Goal: Information Seeking & Learning: Learn about a topic

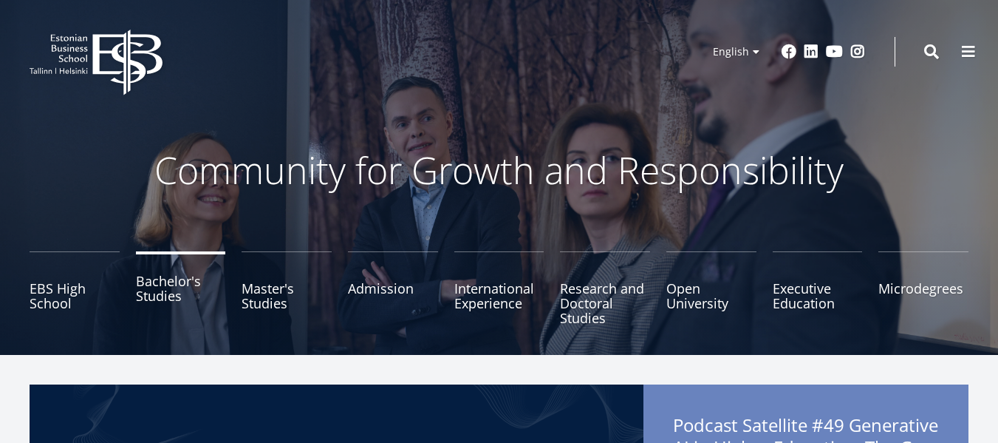
click at [157, 290] on link "Bachelor's Studies" at bounding box center [181, 288] width 90 height 74
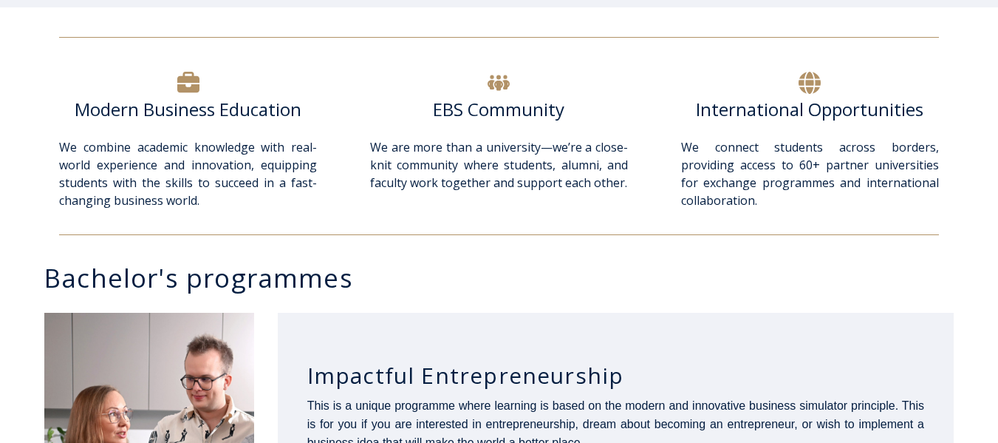
scroll to position [739, 0]
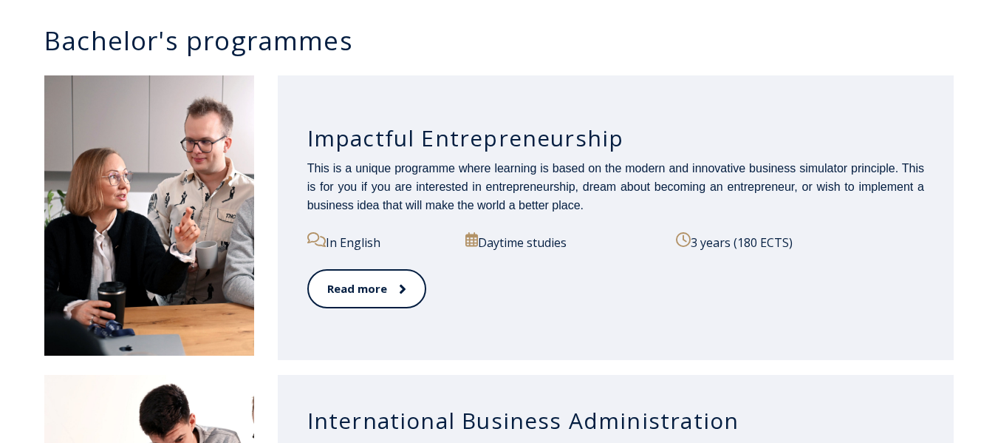
click at [433, 129] on h3 "Impactful Entrepreneurship" at bounding box center [615, 138] width 617 height 28
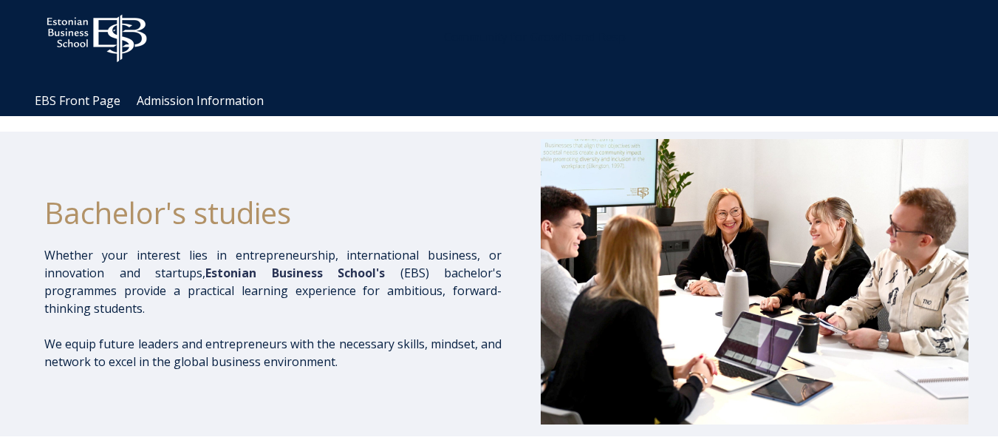
scroll to position [0, 0]
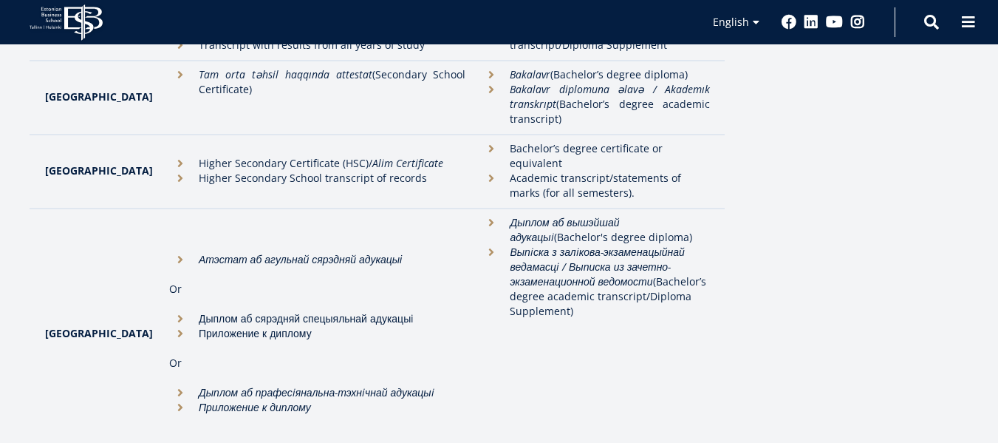
scroll to position [591, 0]
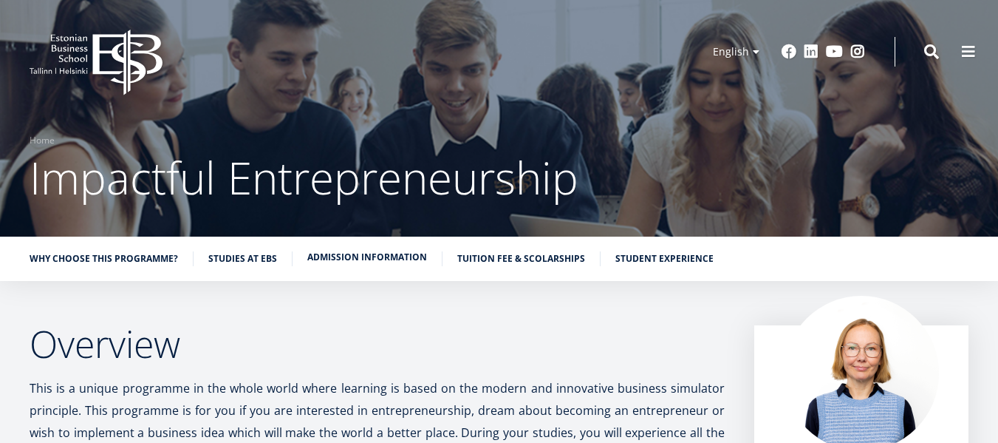
click at [387, 257] on link "Admission information" at bounding box center [367, 257] width 120 height 15
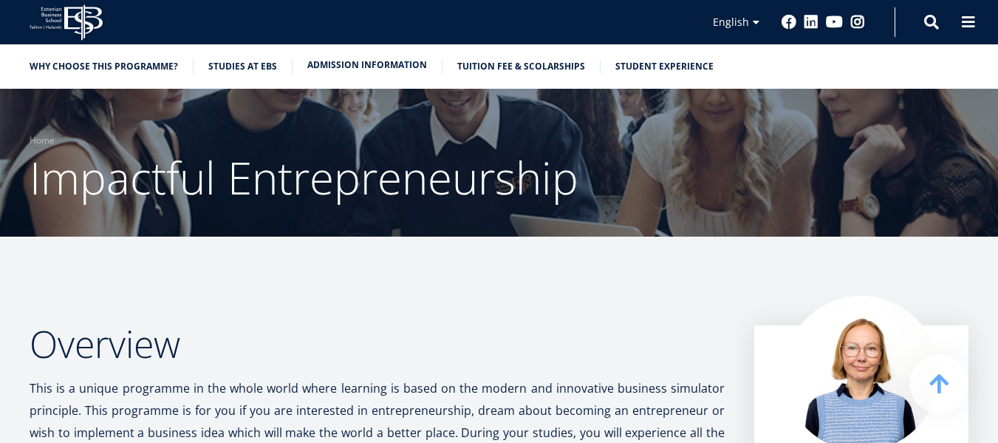
scroll to position [5497, 0]
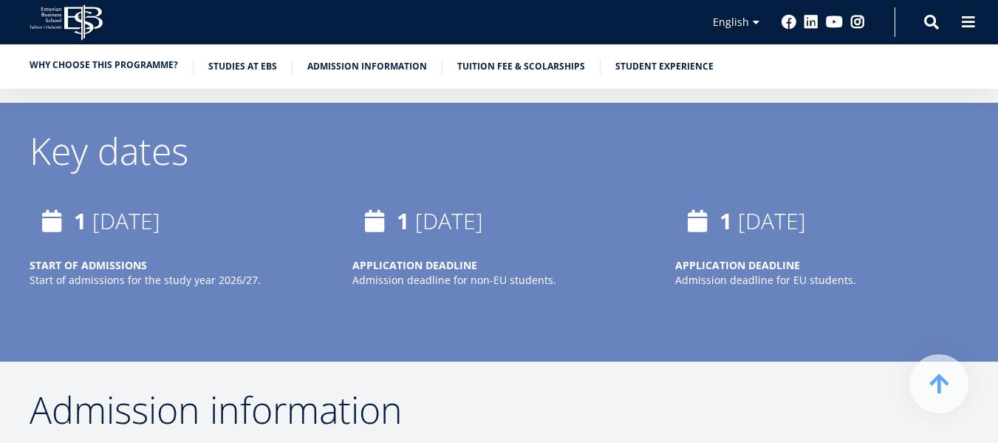
click at [152, 67] on link "Why choose this programme?" at bounding box center [104, 65] width 149 height 15
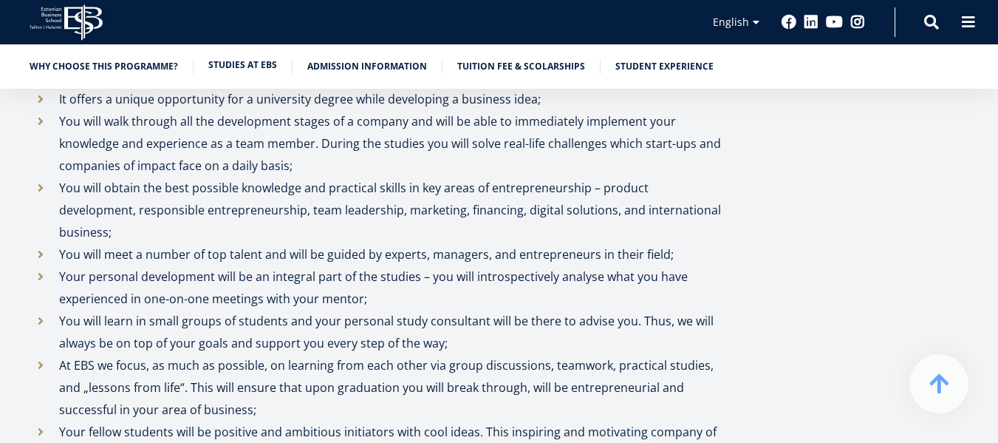
click at [259, 71] on link "Studies at EBS" at bounding box center [242, 65] width 69 height 15
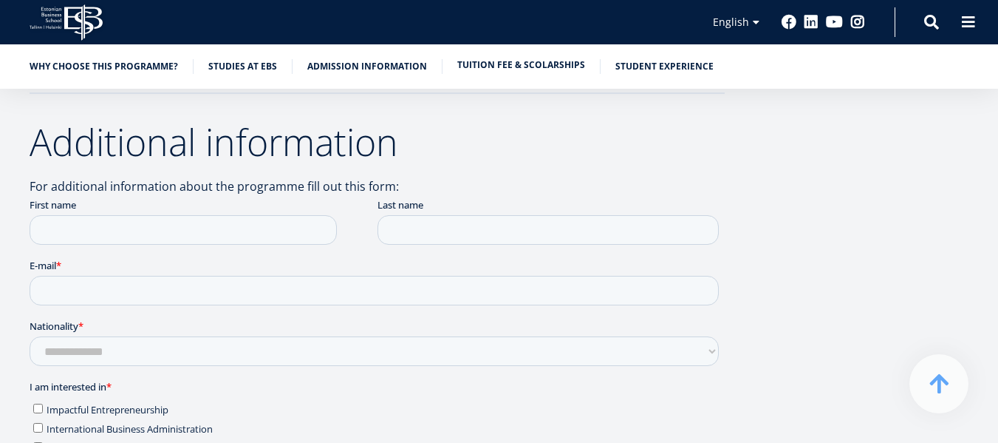
click at [479, 58] on link "Tuition fee & scolarships" at bounding box center [521, 65] width 128 height 15
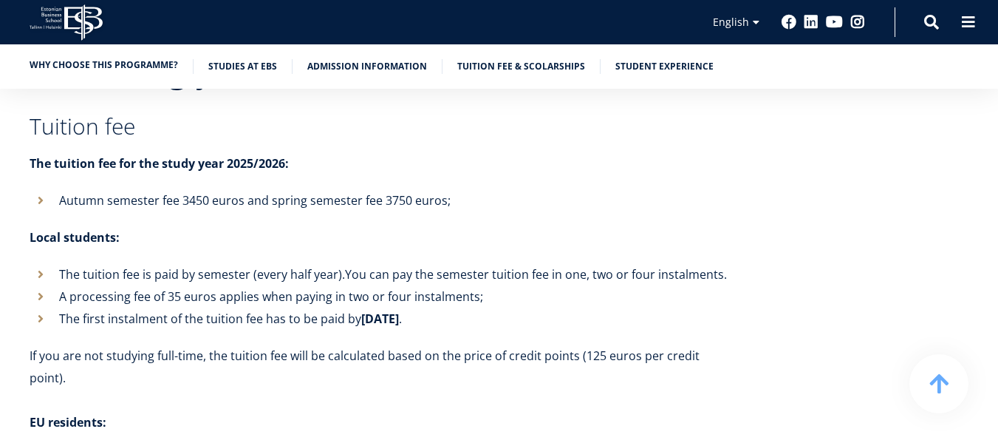
click at [78, 59] on link "Why choose this programme?" at bounding box center [104, 65] width 149 height 15
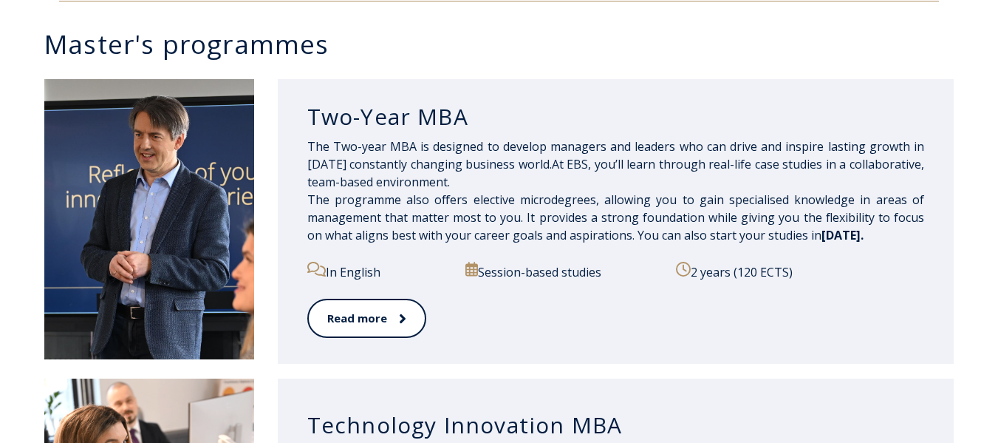
scroll to position [737, 0]
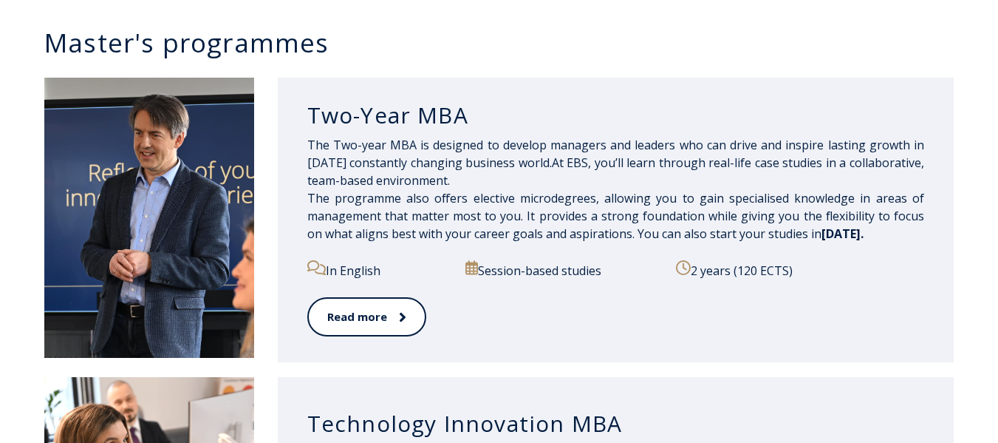
click at [431, 143] on span "The Two-year MBA is designed to develop managers and leaders who can drive and …" at bounding box center [615, 189] width 617 height 105
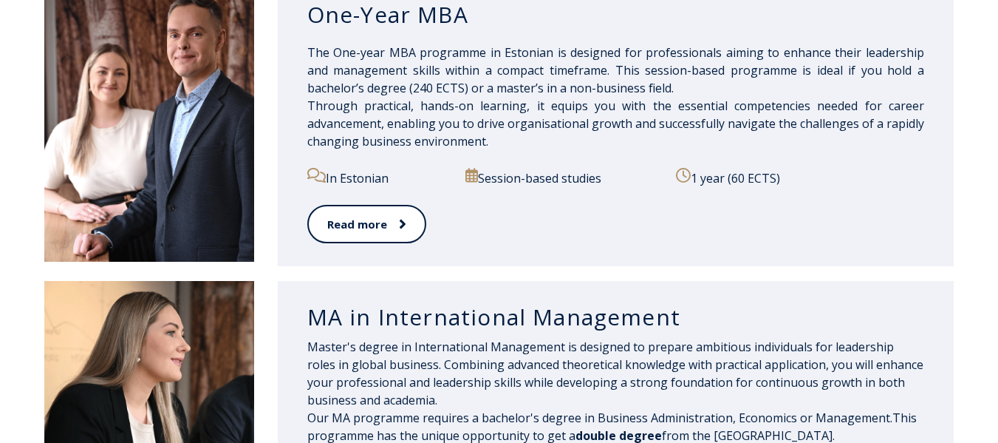
scroll to position [1328, 0]
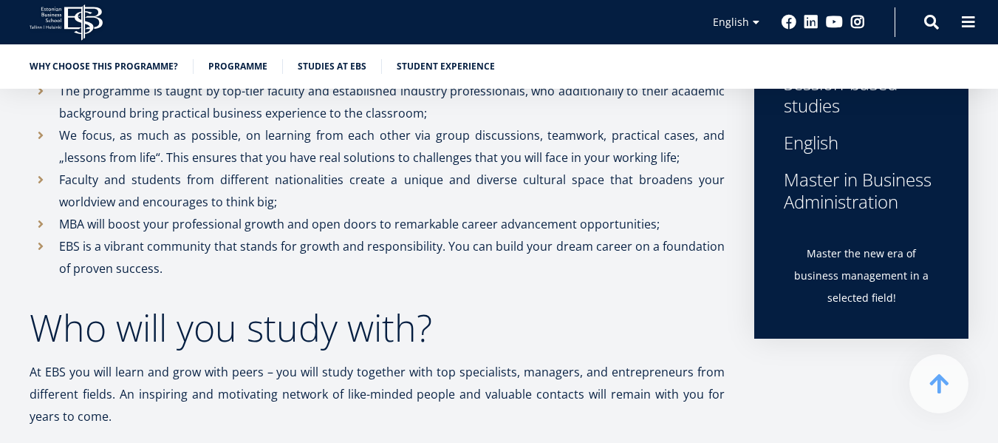
scroll to position [695, 0]
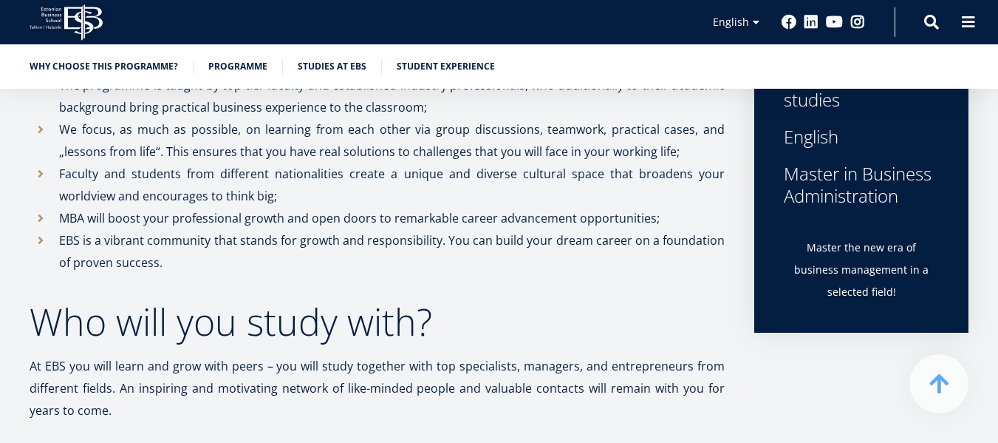
drag, startPoint x: 785, startPoint y: 169, endPoint x: 902, endPoint y: 192, distance: 119.7
click at [902, 192] on div "Master in Business Administration" at bounding box center [861, 185] width 155 height 44
copy div "Master in Business Administration"
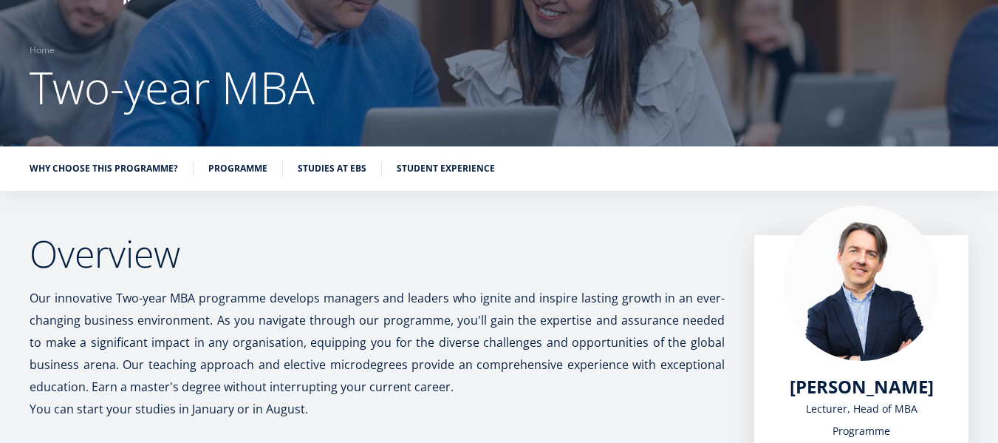
scroll to position [21, 0]
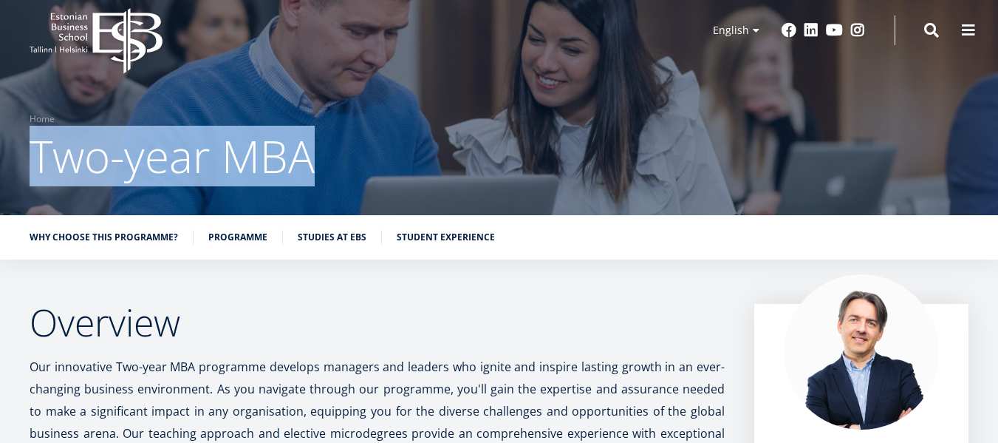
drag, startPoint x: 35, startPoint y: 154, endPoint x: 302, endPoint y: 178, distance: 268.6
click at [302, 178] on span "Two-year MBA" at bounding box center [172, 156] width 285 height 61
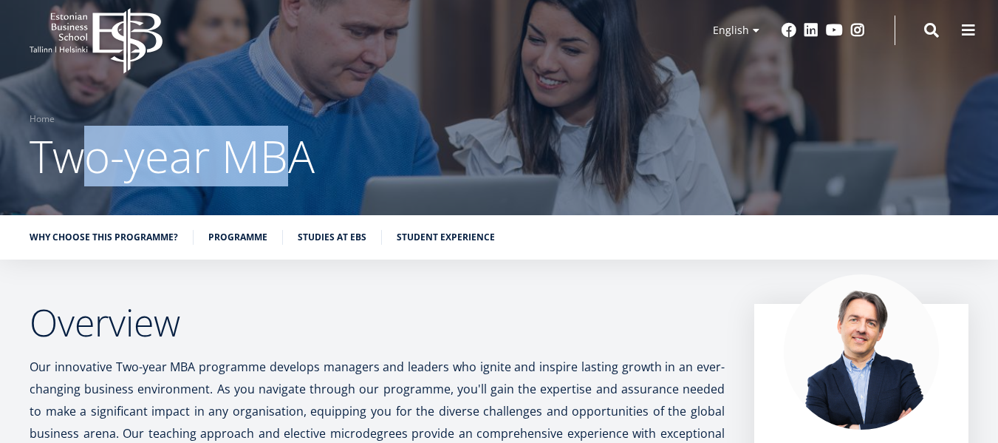
drag, startPoint x: 300, startPoint y: 160, endPoint x: 84, endPoint y: 159, distance: 215.8
click at [84, 159] on span "Two-year MBA" at bounding box center [172, 156] width 285 height 61
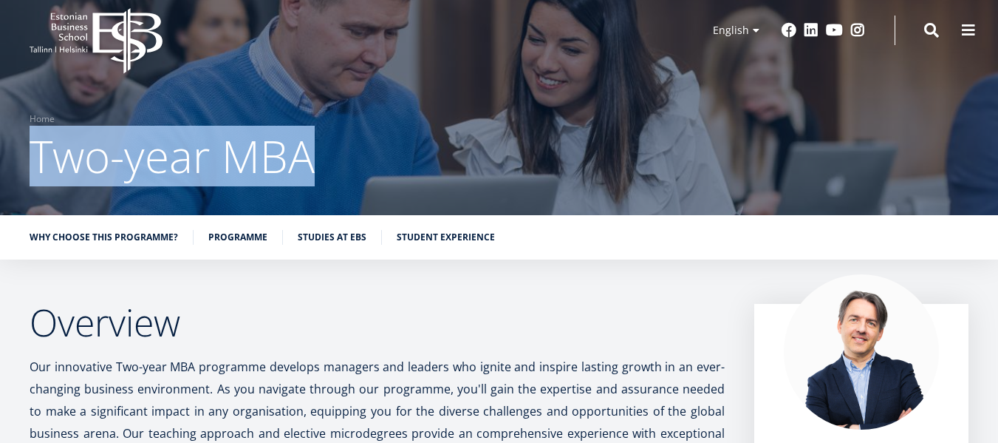
drag, startPoint x: 30, startPoint y: 157, endPoint x: 311, endPoint y: 159, distance: 281.6
click at [311, 159] on span "Two-year MBA" at bounding box center [172, 156] width 285 height 61
copy span "Two-year MBA"
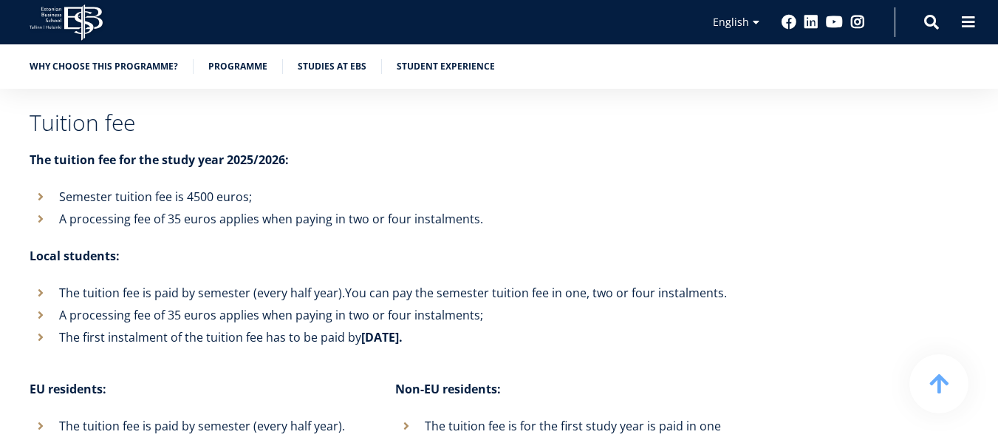
scroll to position [5343, 0]
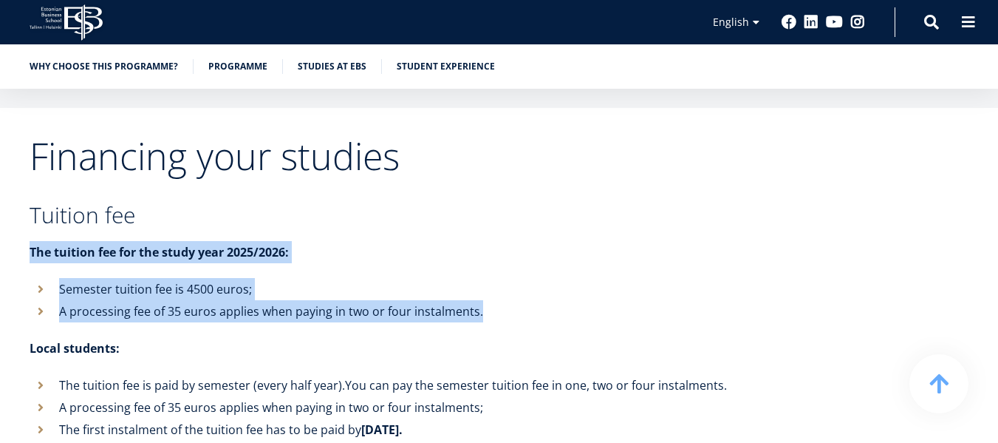
drag, startPoint x: 31, startPoint y: 206, endPoint x: 481, endPoint y: 270, distance: 454.6
copy div "The tuition fee for the study year 2025/2026: Semester tuition fee is 4500 euro…"
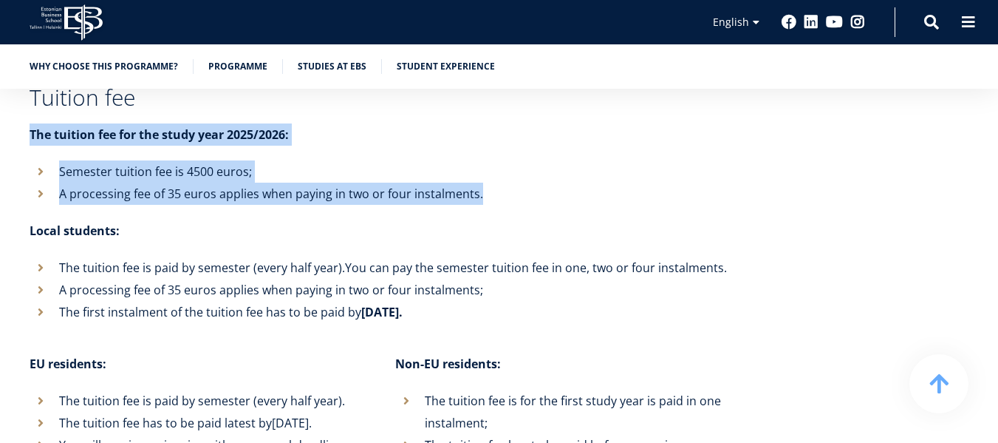
scroll to position [5638, 0]
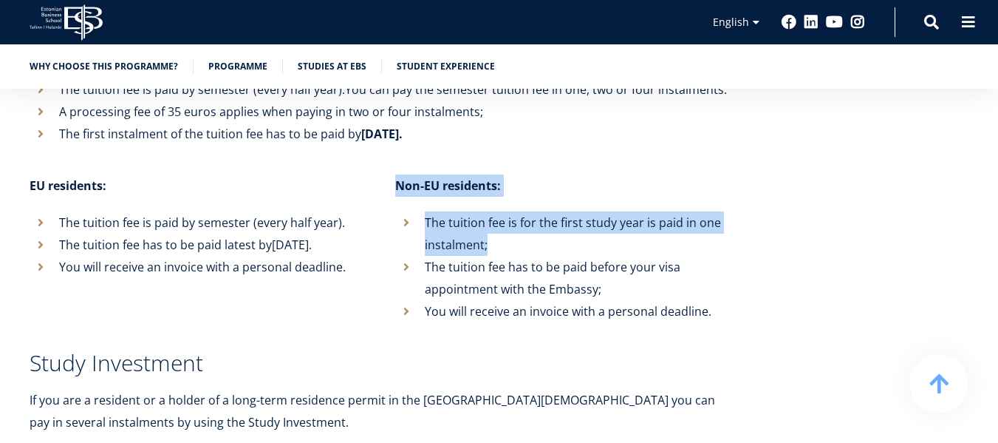
drag, startPoint x: 398, startPoint y: 139, endPoint x: 494, endPoint y: 200, distance: 114.0
click at [494, 200] on div "Non-EU residents: The tuition fee is for the first study year is paid in one in…" at bounding box center [549, 248] width 366 height 148
copy div "Non-EU residents: The tuition fee is for the first study year is paid in one in…"
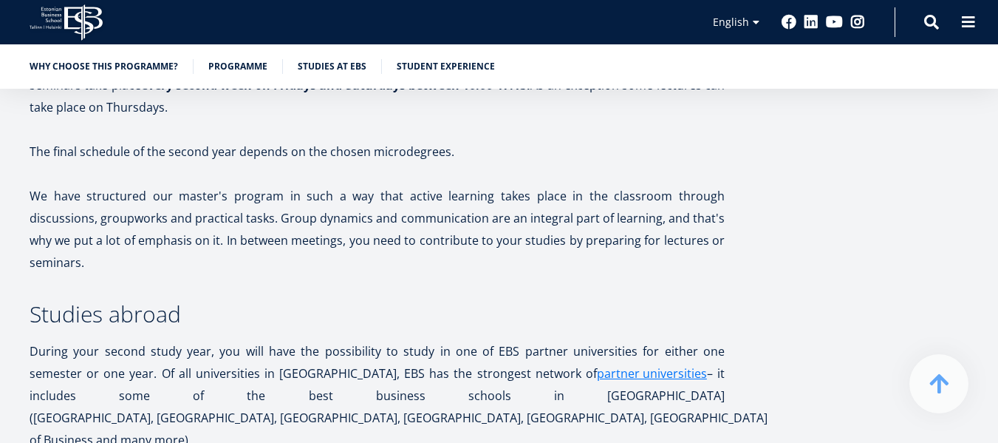
scroll to position [2682, 0]
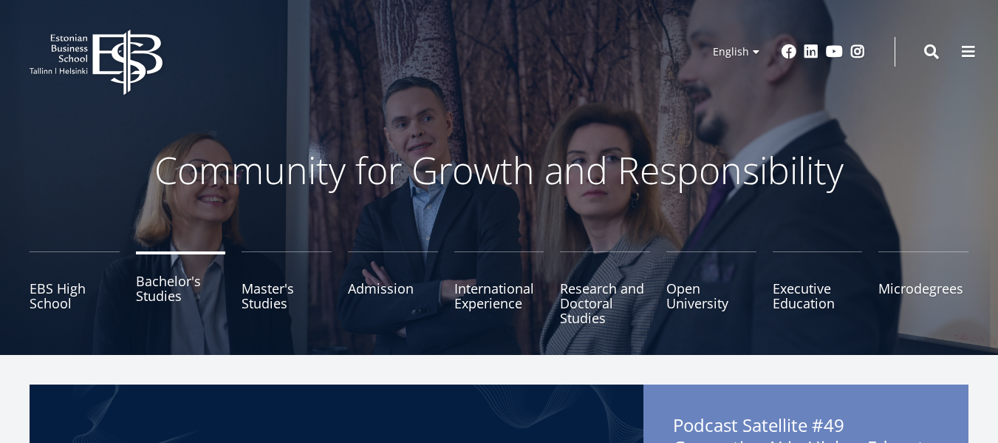
click at [193, 289] on link "Bachelor's Studies" at bounding box center [181, 288] width 90 height 74
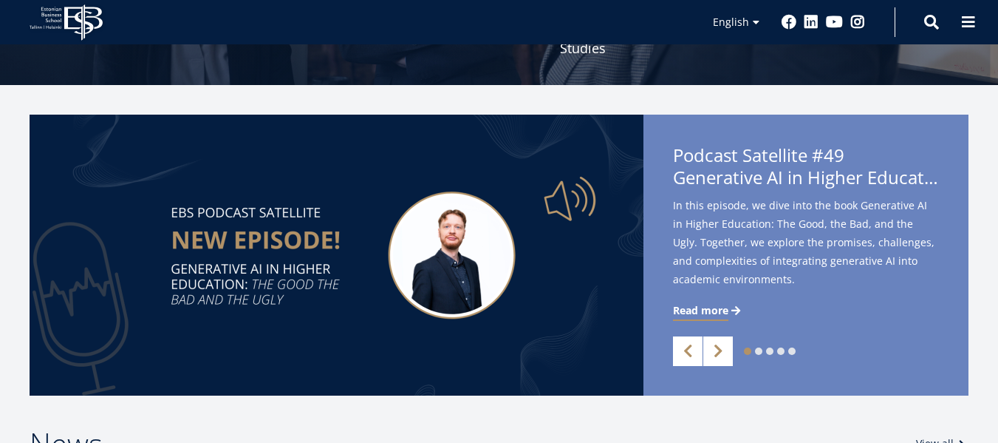
scroll to position [296, 0]
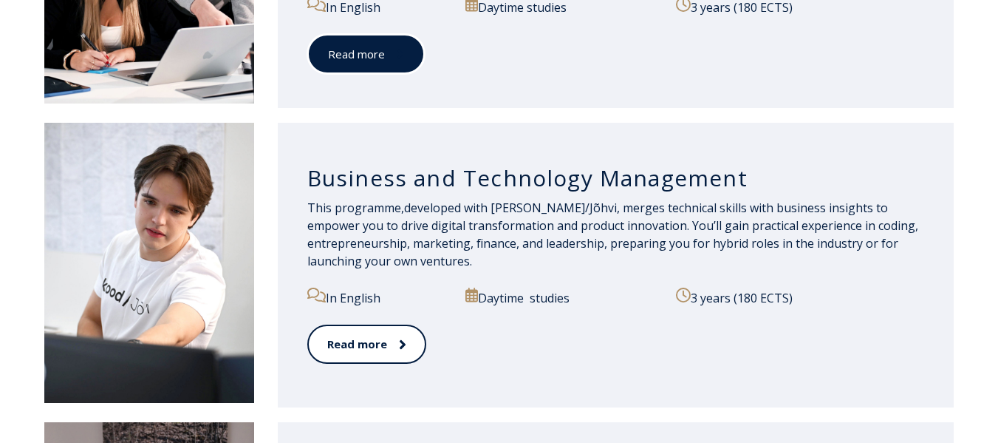
scroll to position [1327, 0]
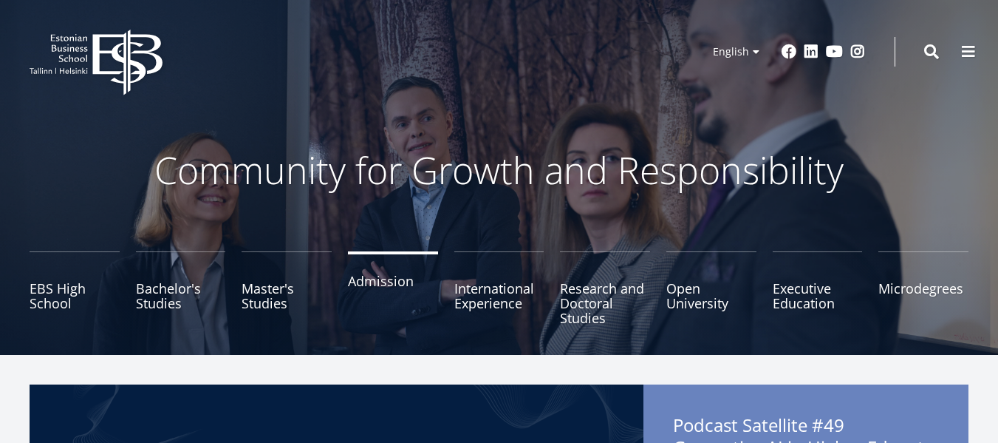
click at [387, 287] on link "Admission" at bounding box center [393, 288] width 90 height 74
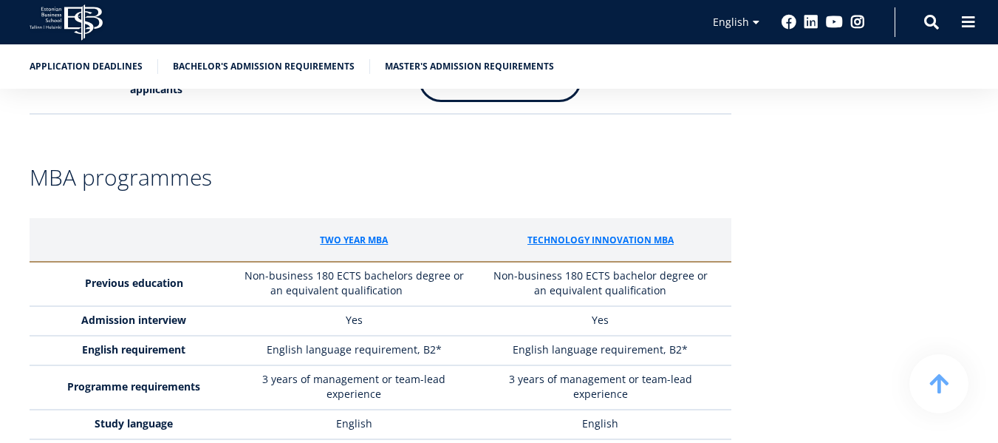
scroll to position [3991, 0]
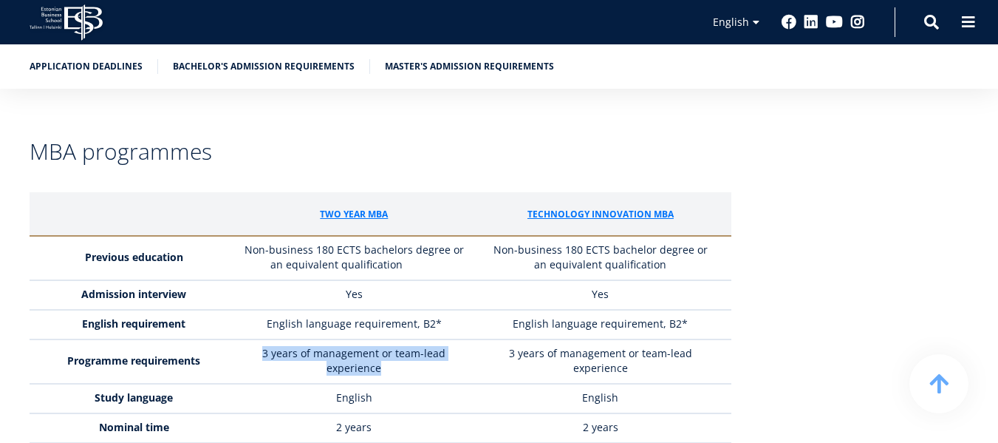
drag, startPoint x: 267, startPoint y: 271, endPoint x: 381, endPoint y: 286, distance: 114.8
click at [381, 346] on span "3 years of management or team-lead experience" at bounding box center [353, 360] width 183 height 29
copy span "3 years of management or team-lead experience"
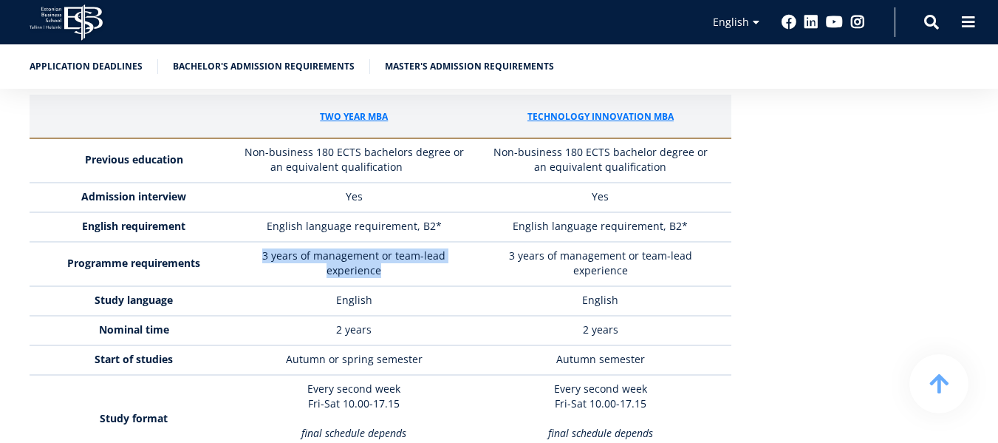
scroll to position [4065, 0]
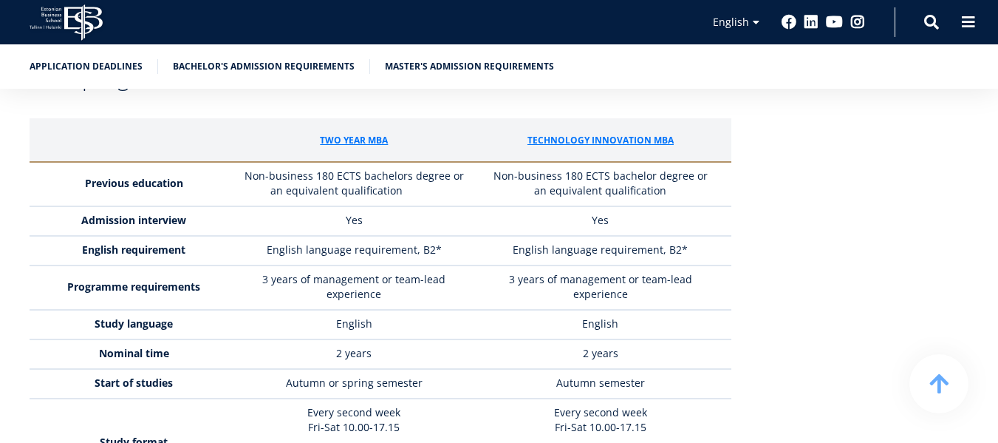
click at [336, 339] on td "2 years" at bounding box center [354, 354] width 246 height 30
drag, startPoint x: 337, startPoint y: 270, endPoint x: 378, endPoint y: 276, distance: 41.0
click at [378, 339] on td "2 years" at bounding box center [354, 354] width 246 height 30
copy td "2 years"
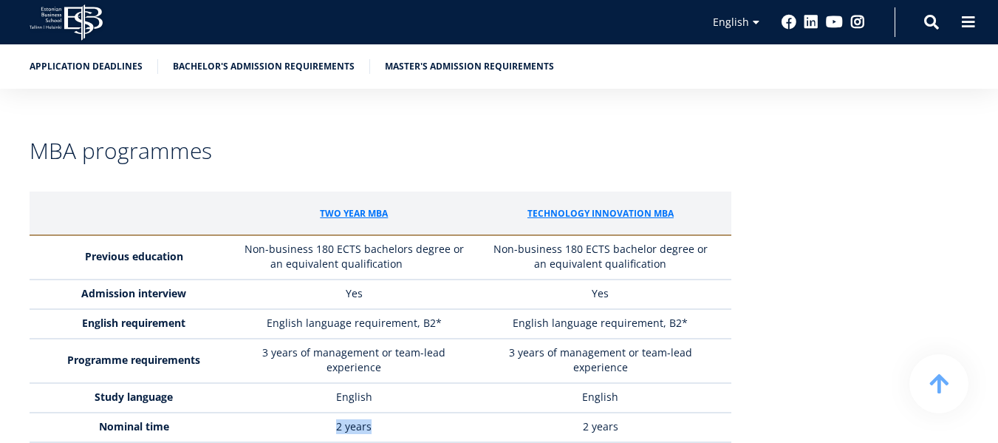
scroll to position [3991, 0]
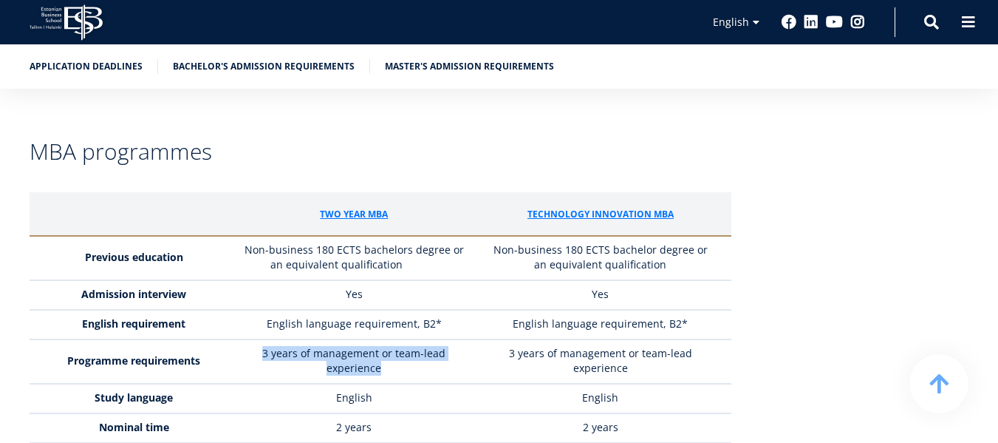
drag, startPoint x: 266, startPoint y: 270, endPoint x: 386, endPoint y: 285, distance: 120.6
click at [386, 339] on td "3 years of management or team-lead experience" at bounding box center [354, 361] width 246 height 44
copy span "3 years of management or team-lead experience"
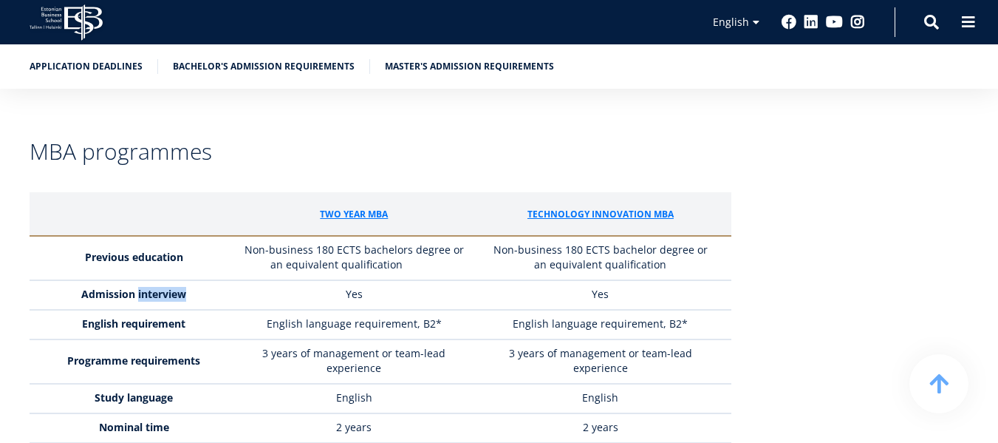
drag, startPoint x: 137, startPoint y: 213, endPoint x: 192, endPoint y: 218, distance: 54.9
click at [192, 280] on td "Admission interview" at bounding box center [131, 295] width 202 height 30
copy strong "interview"
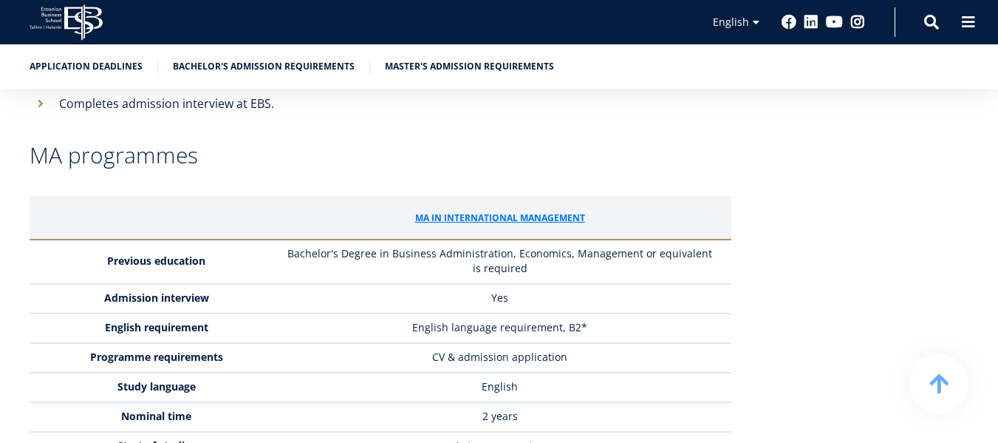
scroll to position [3474, 0]
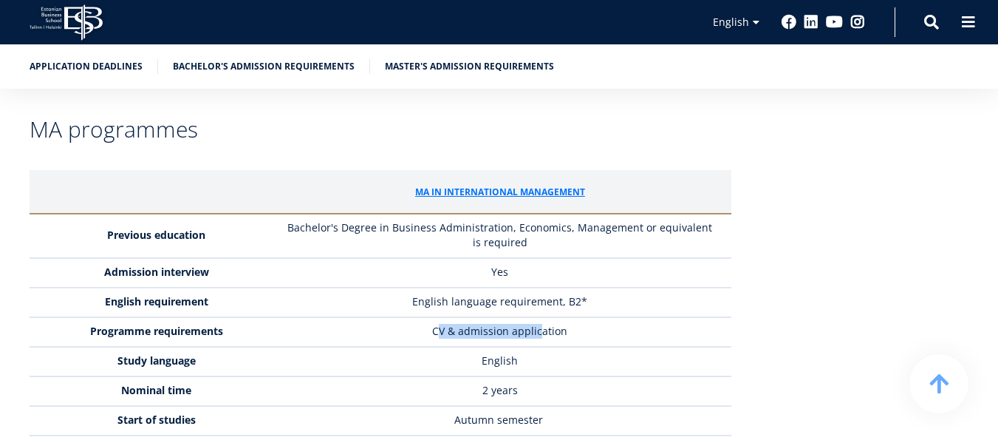
drag, startPoint x: 483, startPoint y: 251, endPoint x: 542, endPoint y: 251, distance: 59.1
click at [541, 317] on td "CV & admission application" at bounding box center [503, 332] width 455 height 30
click at [542, 317] on td "CV & admission application" at bounding box center [503, 332] width 455 height 30
drag, startPoint x: 435, startPoint y: 248, endPoint x: 565, endPoint y: 248, distance: 129.3
click at [565, 317] on td "CV & admission application" at bounding box center [503, 332] width 455 height 30
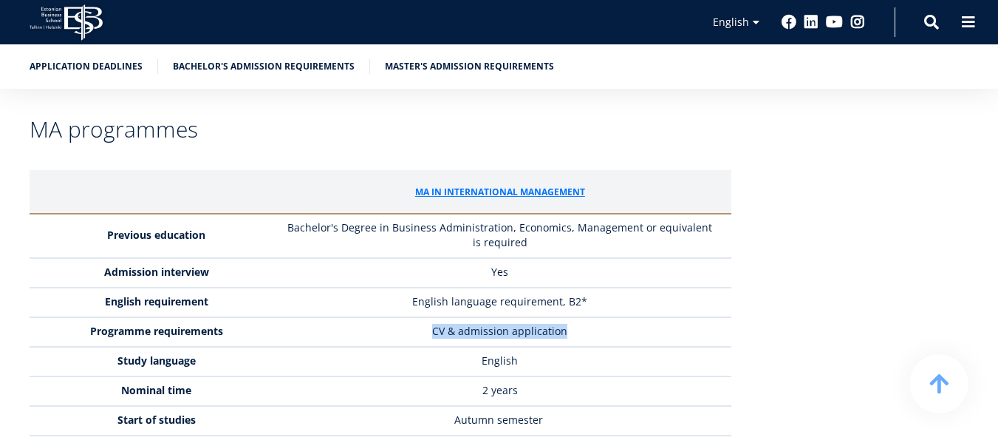
copy td "CV & admission application"
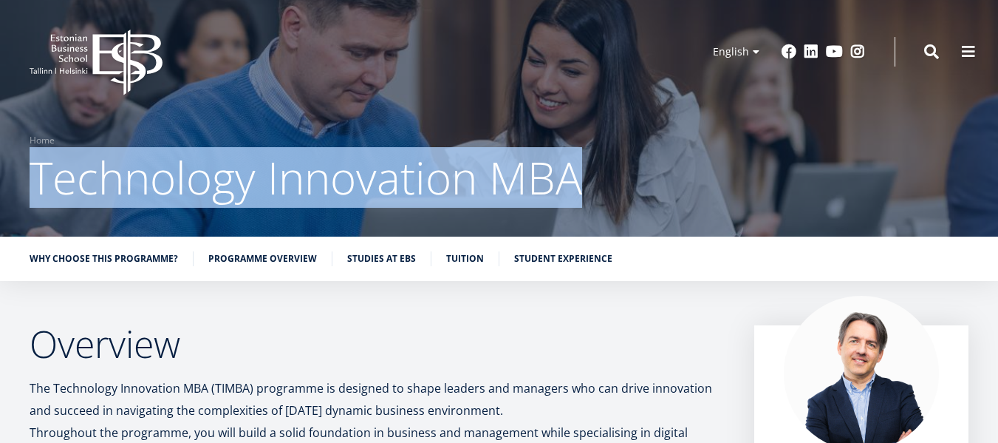
drag, startPoint x: 39, startPoint y: 173, endPoint x: 573, endPoint y: 188, distance: 533.8
click at [573, 188] on span "Technology Innovation MBA" at bounding box center [306, 177] width 553 height 61
copy span "Technology Innovation MBA"
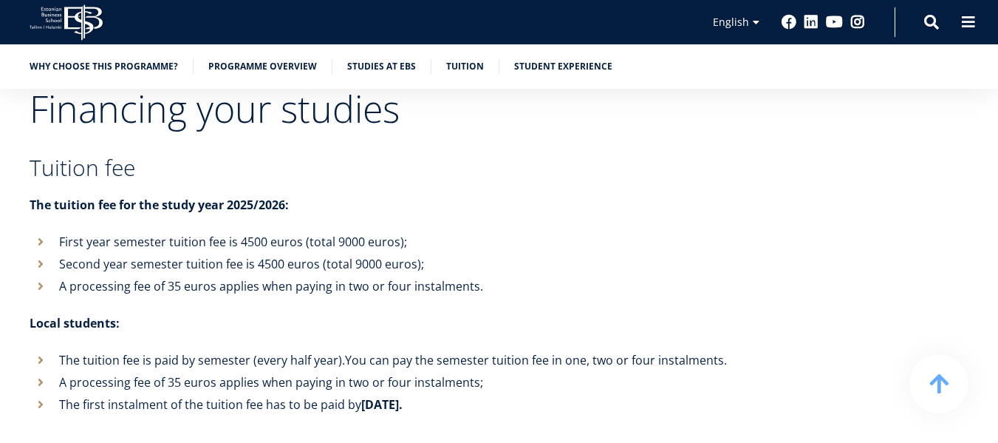
scroll to position [4656, 0]
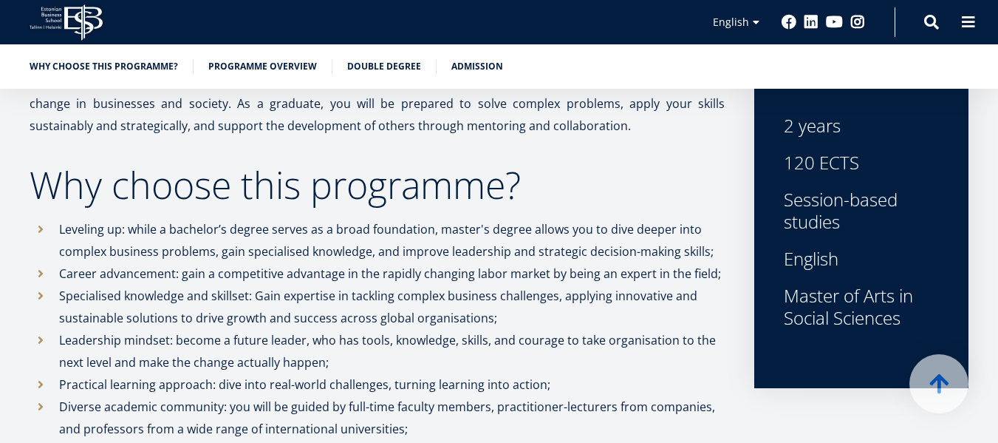
scroll to position [517, 0]
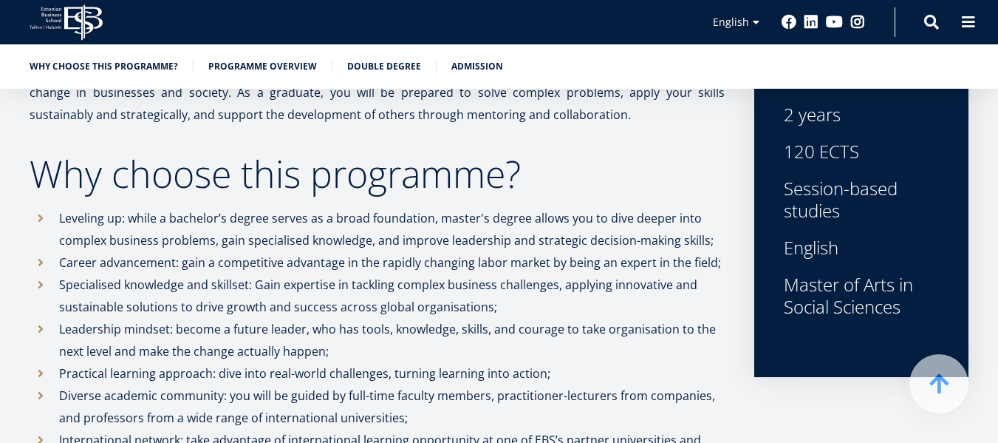
drag, startPoint x: 787, startPoint y: 284, endPoint x: 905, endPoint y: 312, distance: 121.5
click at [854, 304] on div "Master of Arts in Social Sciences" at bounding box center [861, 295] width 155 height 44
click at [916, 312] on div "Master of Arts in Social Sciences" at bounding box center [861, 295] width 155 height 44
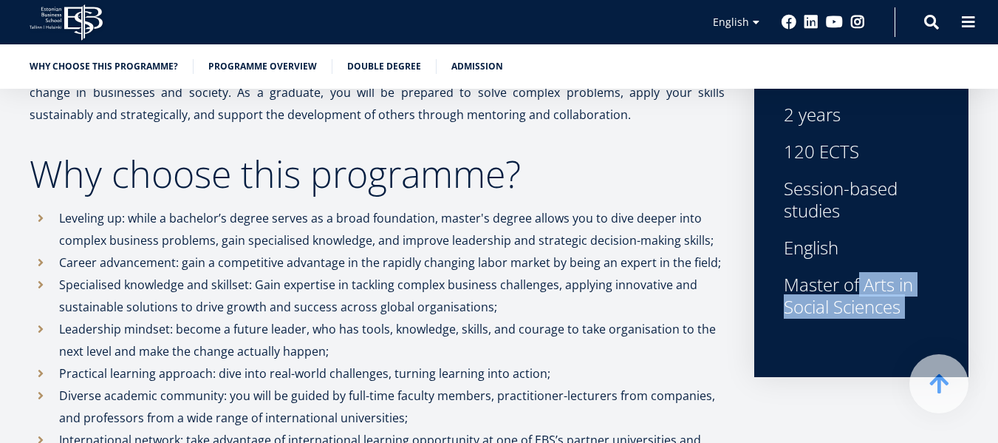
click at [916, 312] on div "Master of Arts in Social Sciences" at bounding box center [861, 295] width 155 height 44
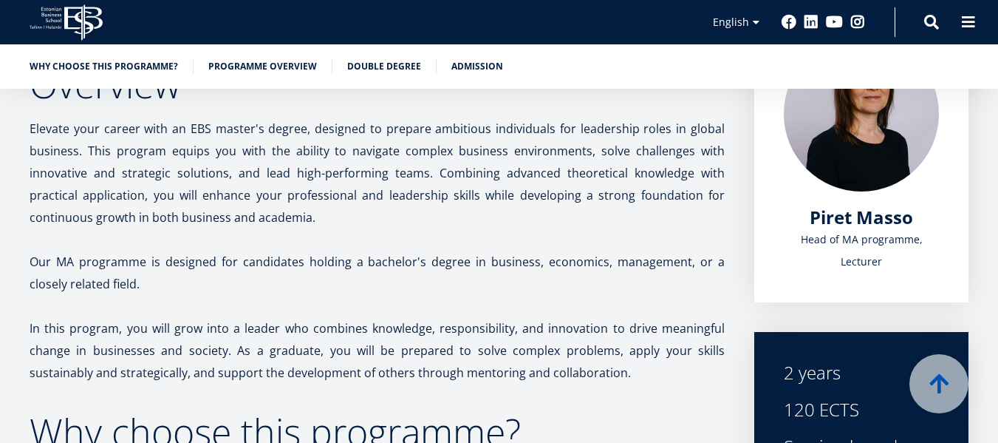
scroll to position [473, 0]
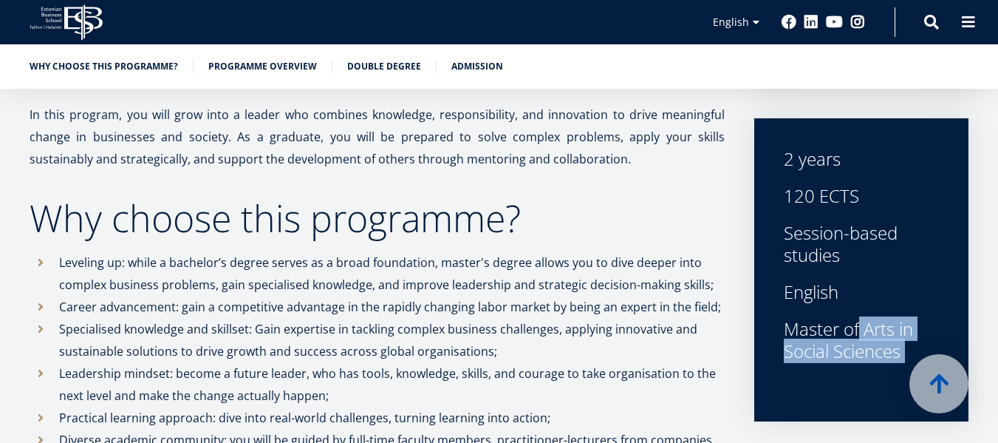
copy article "Master of Arts in Social Sciences"
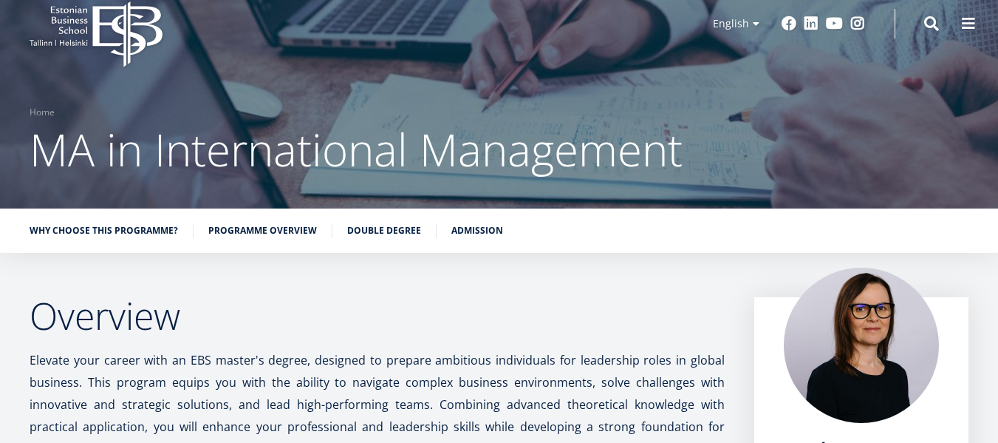
scroll to position [0, 0]
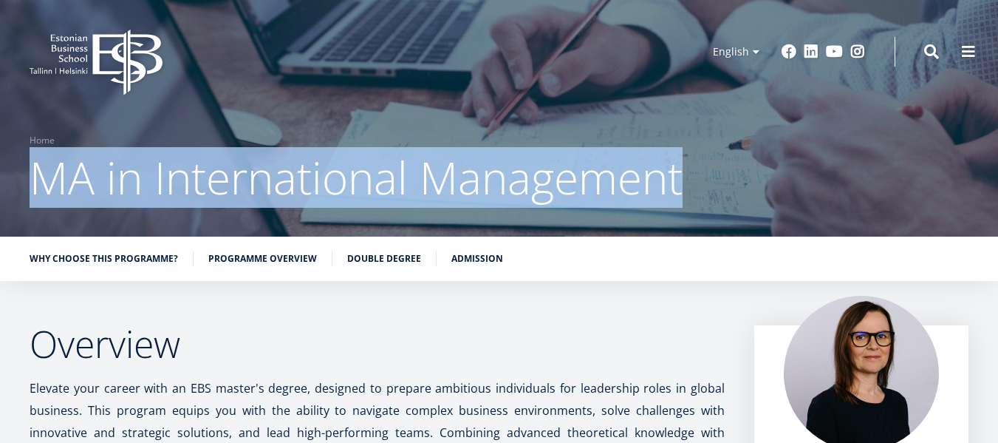
drag, startPoint x: 34, startPoint y: 174, endPoint x: 690, endPoint y: 182, distance: 655.6
click at [690, 182] on h1 "MA in International Management" at bounding box center [499, 177] width 939 height 59
copy span "MA in International Management"
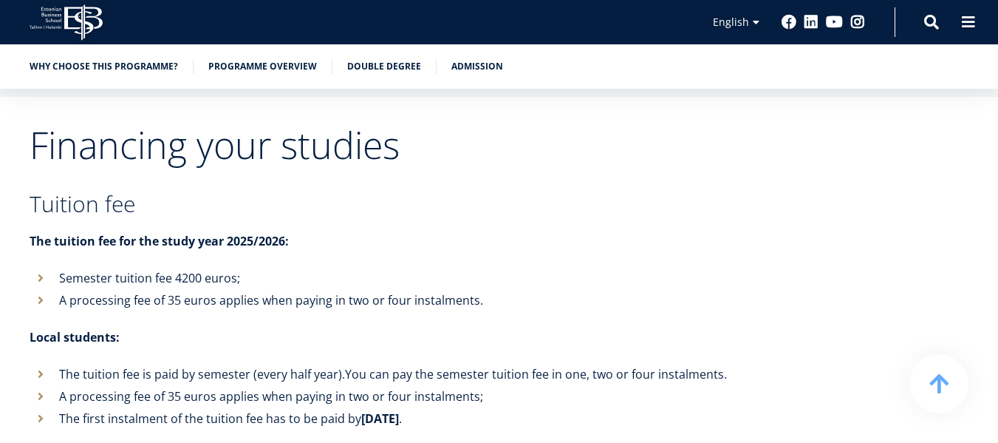
scroll to position [5247, 0]
